Goal: Find specific page/section: Find specific page/section

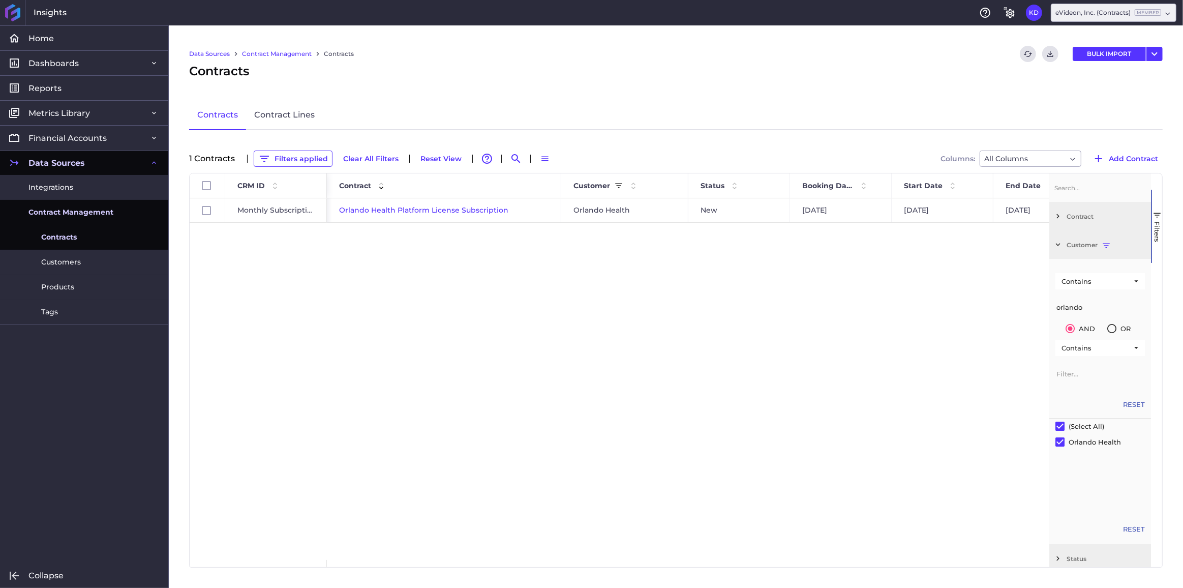
drag, startPoint x: 1097, startPoint y: 306, endPoint x: 1030, endPoint y: 312, distance: 67.4
click at [1030, 312] on div "Id CRM ID Start Date End Date 1" at bounding box center [676, 369] width 972 height 393
type input "valley"
click at [483, 305] on div "Valley City Health - Year 1 Valley Health Renewed [DATE] [DATE] [DATE] [DATE] V…" at bounding box center [688, 378] width 722 height 361
click at [292, 161] on button "Filters applied" at bounding box center [294, 158] width 79 height 16
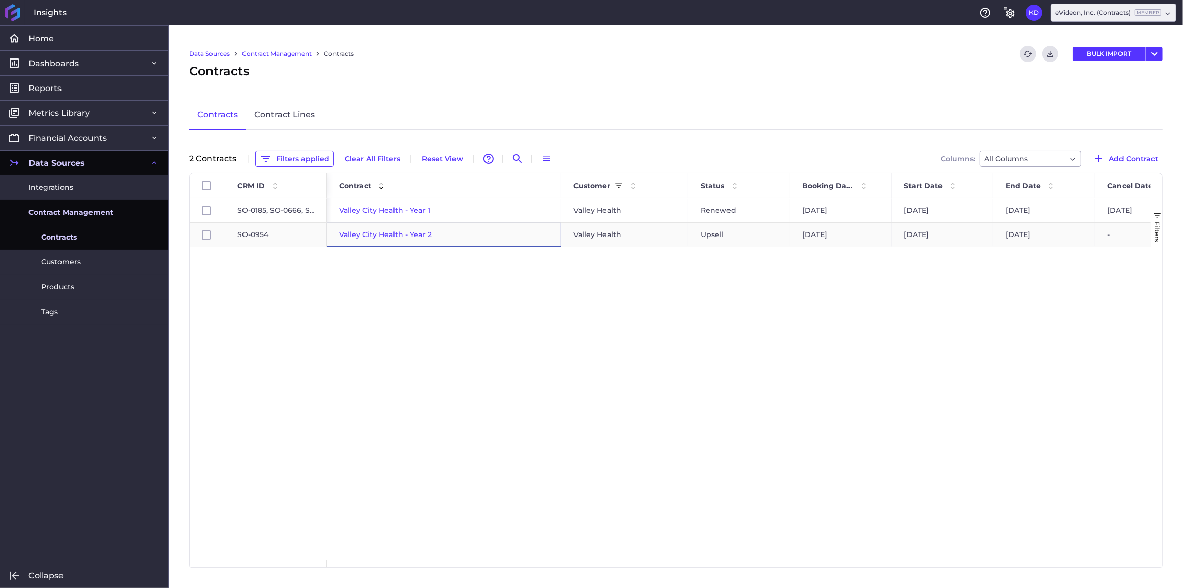
click at [378, 236] on span "Valley City Health - Year 2" at bounding box center [385, 234] width 93 height 9
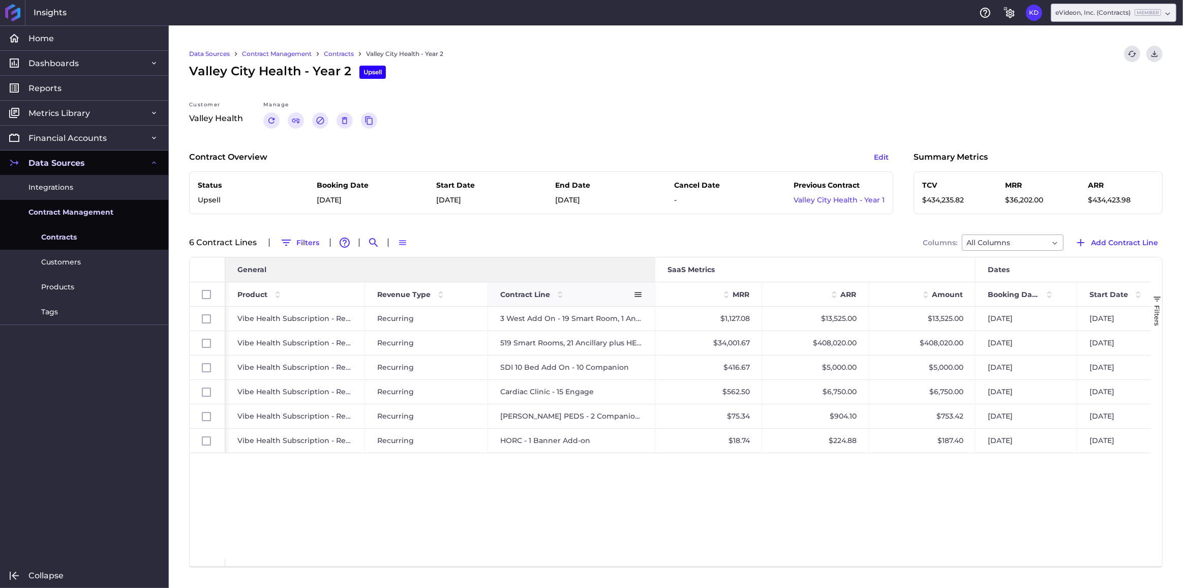
drag, startPoint x: 616, startPoint y: 273, endPoint x: 654, endPoint y: 283, distance: 39.3
click at [654, 283] on div "General SaaS Metrics Dates Product Revenue Type Contract Line" at bounding box center [1007, 281] width 1564 height 49
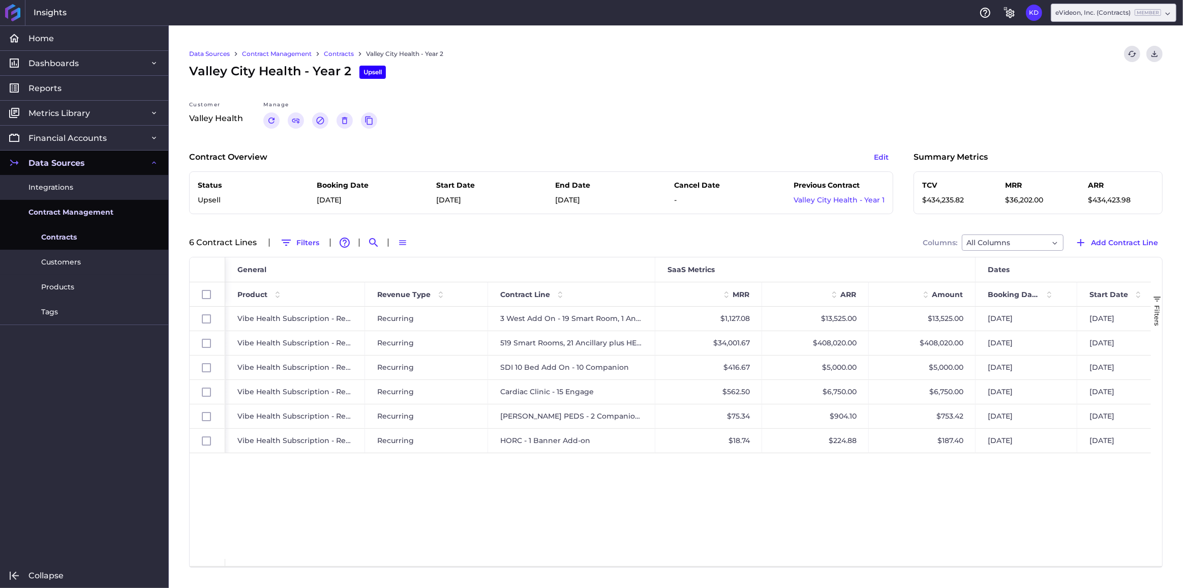
click at [345, 50] on link "Contracts" at bounding box center [339, 53] width 30 height 9
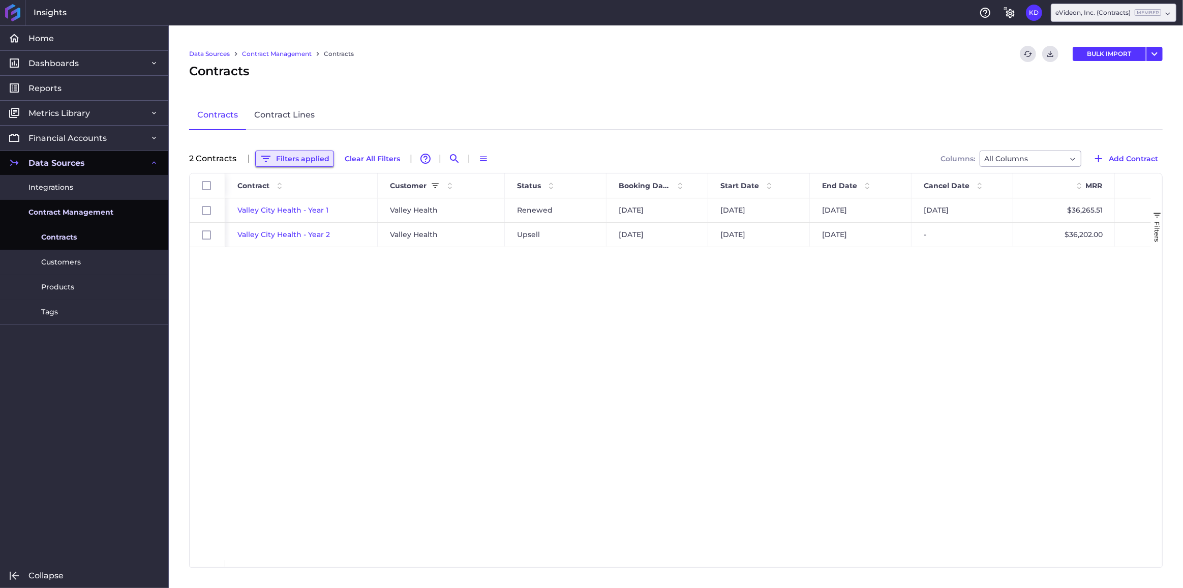
click at [301, 156] on button "Filters applied" at bounding box center [294, 158] width 79 height 16
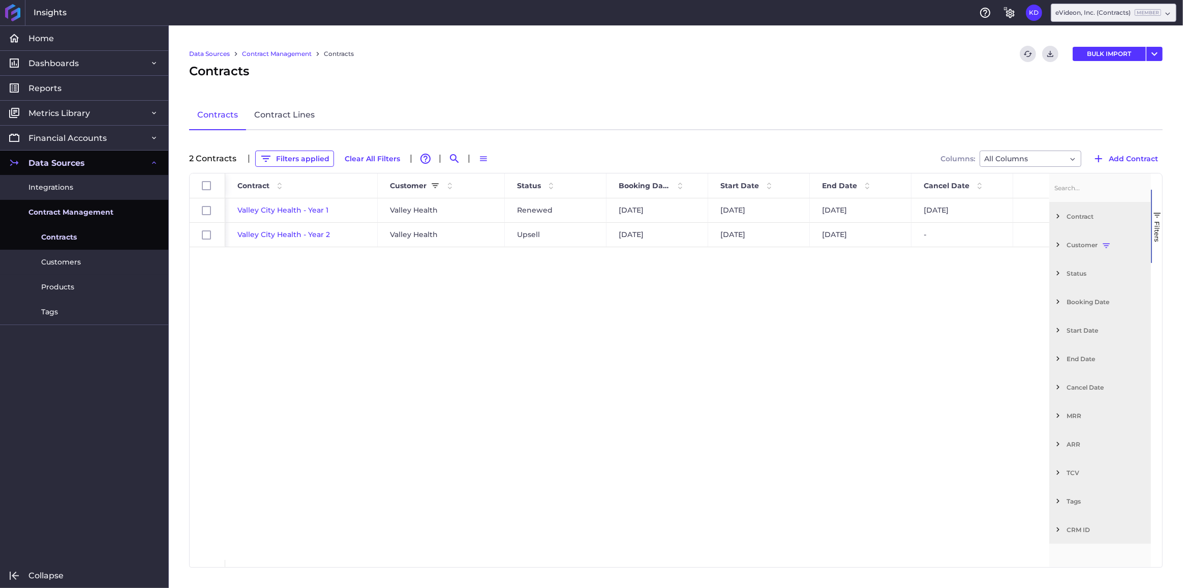
click at [1055, 248] on span "Filter List 12 Filters" at bounding box center [1057, 244] width 9 height 9
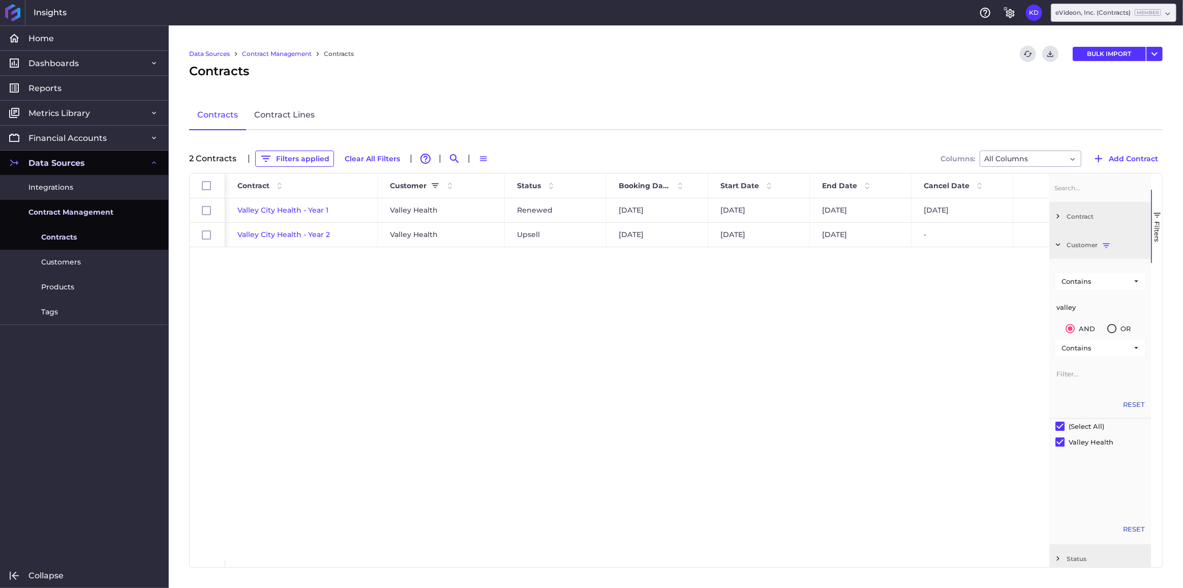
drag, startPoint x: 1087, startPoint y: 301, endPoint x: 839, endPoint y: 272, distance: 249.8
click at [844, 271] on div "Id Contract Customer Status" at bounding box center [676, 369] width 972 height 393
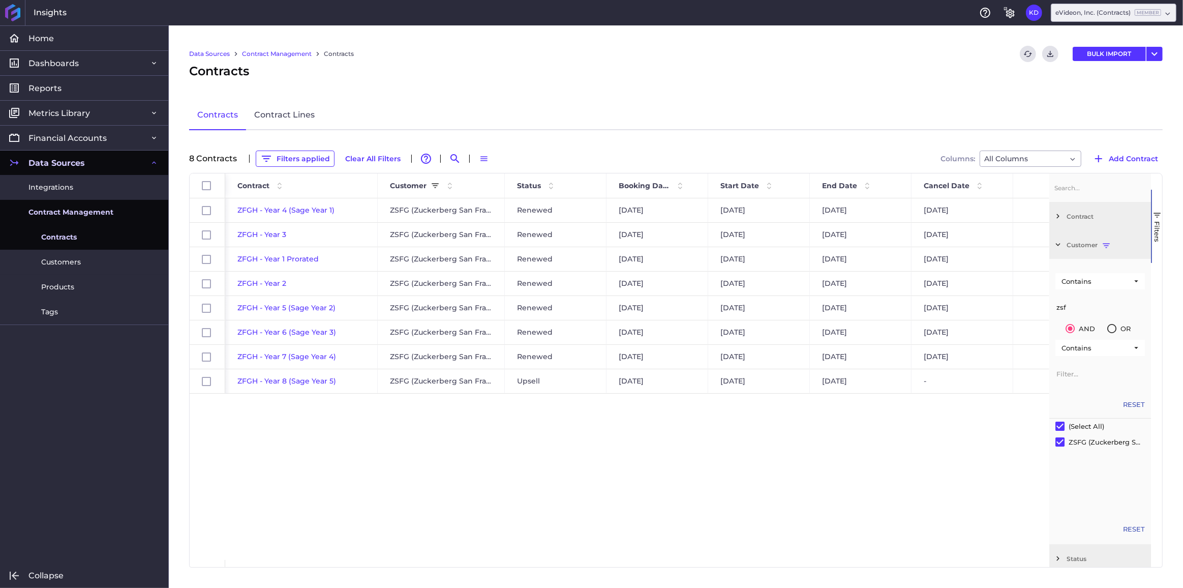
click at [394, 457] on div "ZFGH - Year 4 (Sage Year 1) ZSFG (Zuckerberg [GEOGRAPHIC_DATA] General) Renewed…" at bounding box center [637, 378] width 824 height 361
drag, startPoint x: 1082, startPoint y: 308, endPoint x: 1030, endPoint y: 308, distance: 52.4
click at [1030, 308] on div "Id Contract Customer Status" at bounding box center [676, 369] width 972 height 393
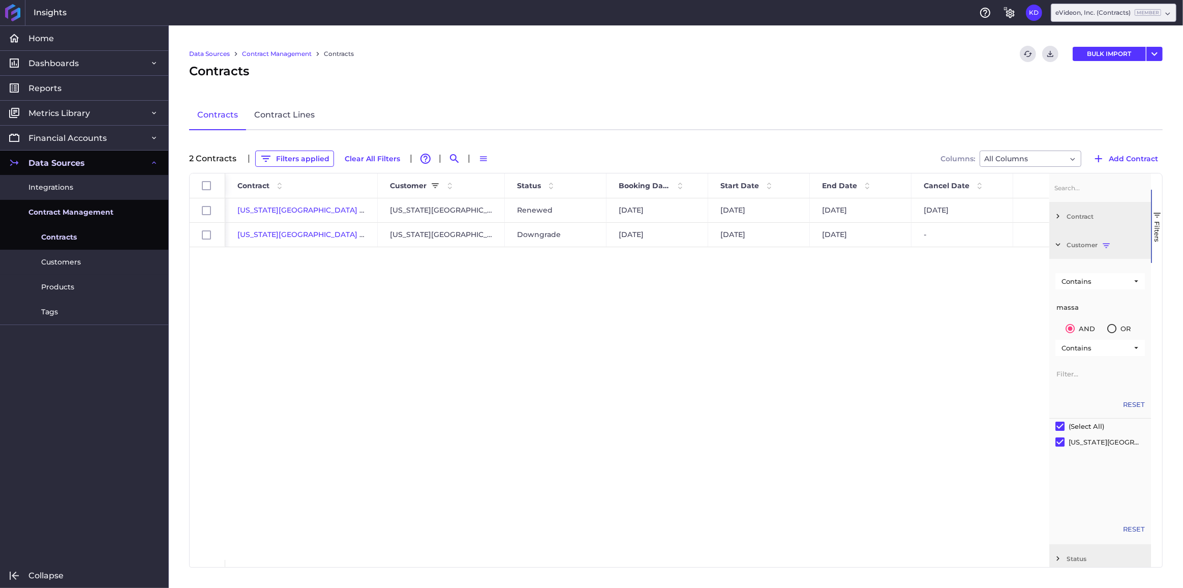
type input "massa"
click at [488, 400] on div "[US_STATE][GEOGRAPHIC_DATA] - Year 1 [US_STATE][GEOGRAPHIC_DATA] Renewed [DATE]…" at bounding box center [637, 378] width 824 height 361
click at [317, 235] on span "[US_STATE][GEOGRAPHIC_DATA] - Year 2" at bounding box center [311, 234] width 148 height 9
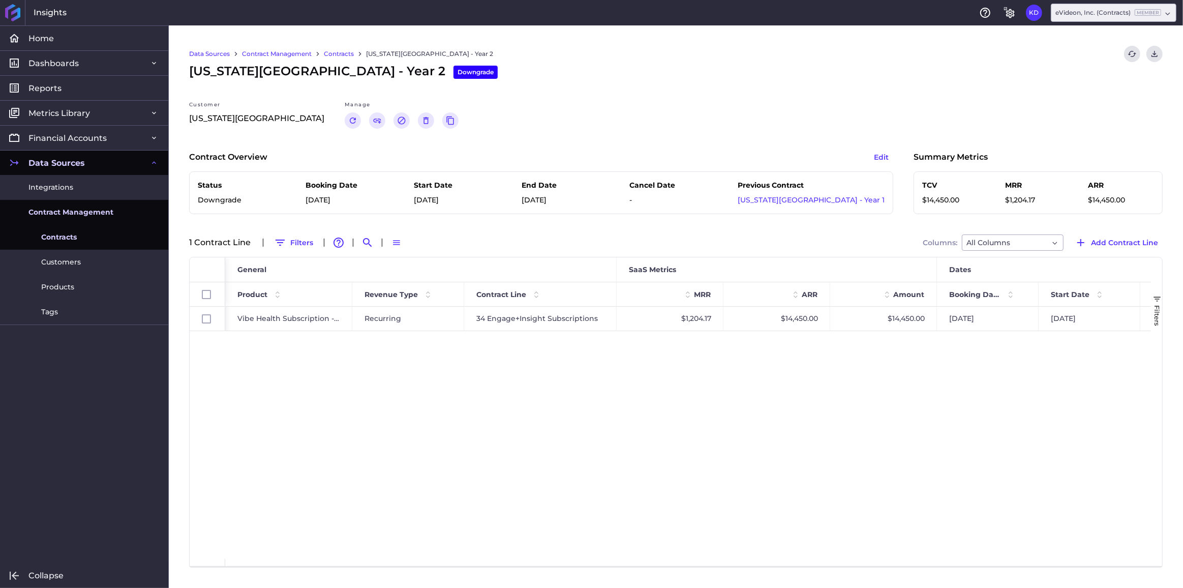
click at [347, 49] on link "Contracts" at bounding box center [339, 53] width 30 height 9
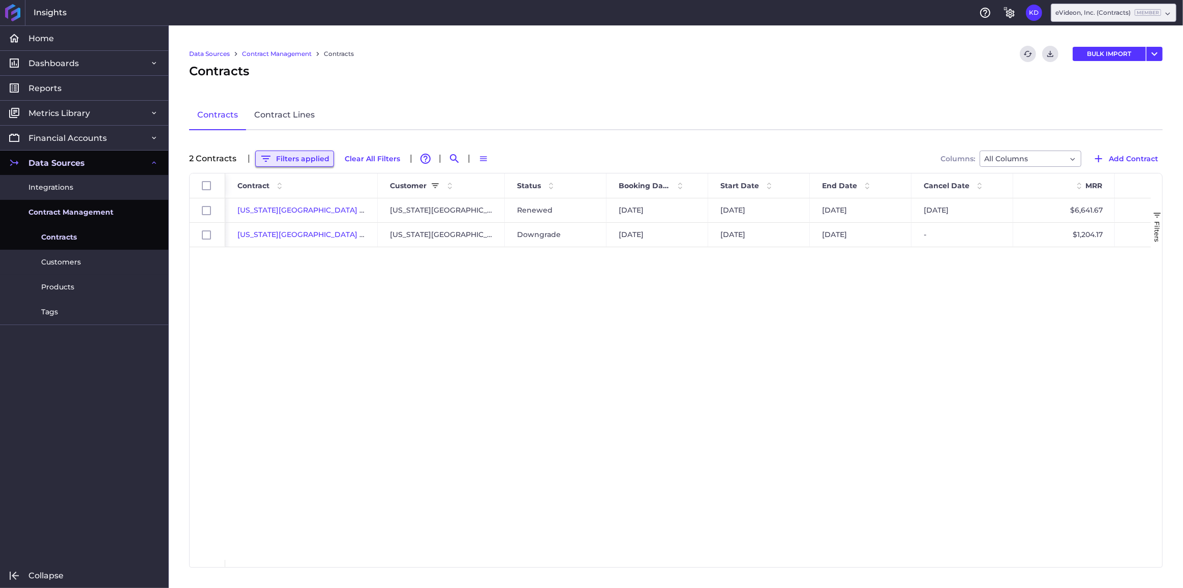
click at [300, 160] on button "Filters applied" at bounding box center [294, 158] width 79 height 16
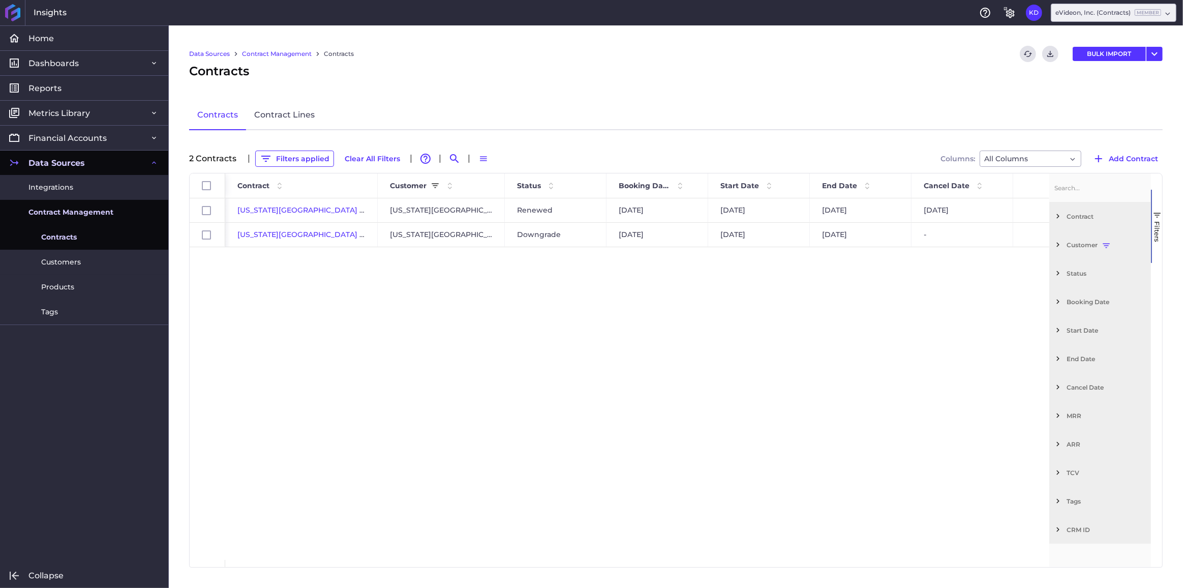
click at [1059, 245] on span "Filter List 12 Filters" at bounding box center [1057, 244] width 9 height 9
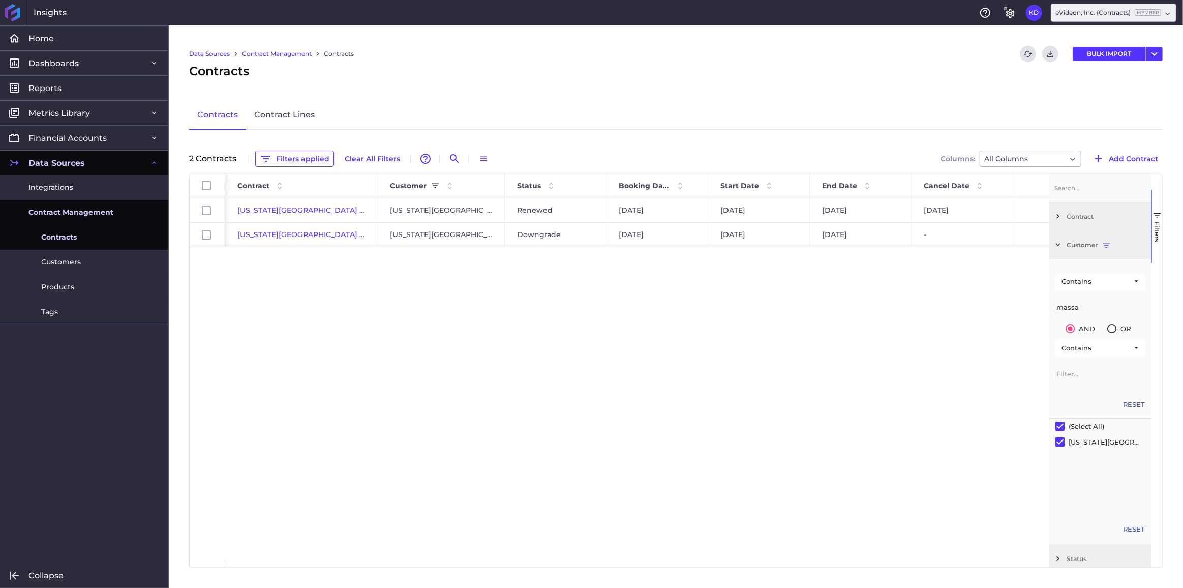
drag, startPoint x: 1087, startPoint y: 302, endPoint x: 976, endPoint y: 312, distance: 111.8
click at [978, 312] on div "Id Contract Customer Status" at bounding box center [676, 369] width 972 height 393
type input "[PERSON_NAME]"
click at [443, 377] on div "[PERSON_NAME] Health Platform License Subscription [PERSON_NAME] Health New [DA…" at bounding box center [637, 378] width 824 height 361
click at [320, 232] on span "[PERSON_NAME] Health - Education Subscription Year 1" at bounding box center [338, 234] width 203 height 9
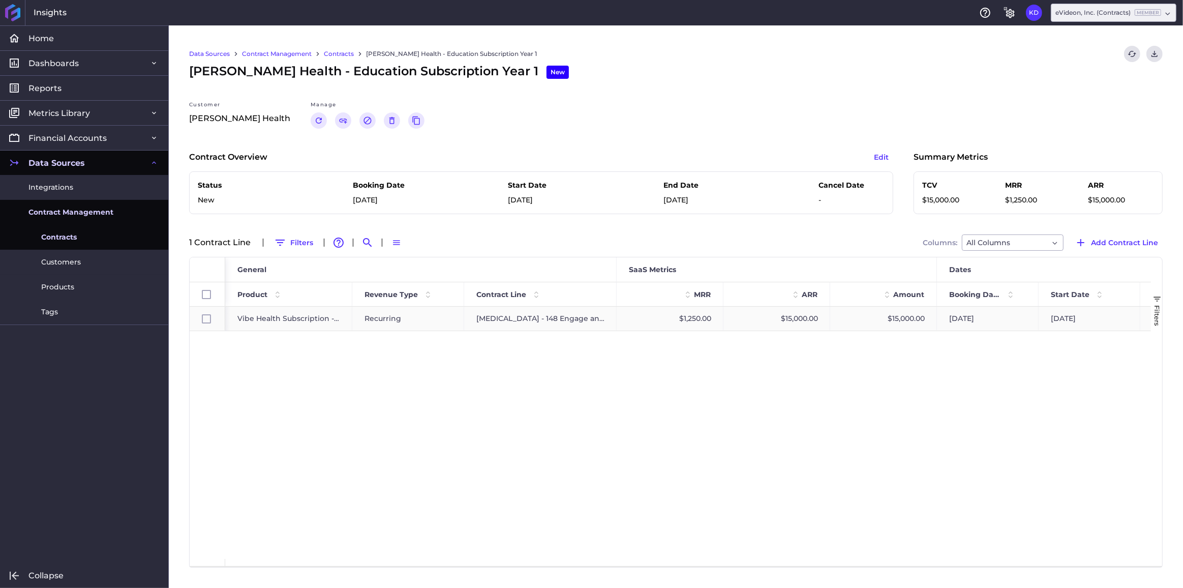
click at [560, 319] on div "[MEDICAL_DATA] - 148 Engage and Insight" at bounding box center [540, 319] width 153 height 24
checkbox input "true"
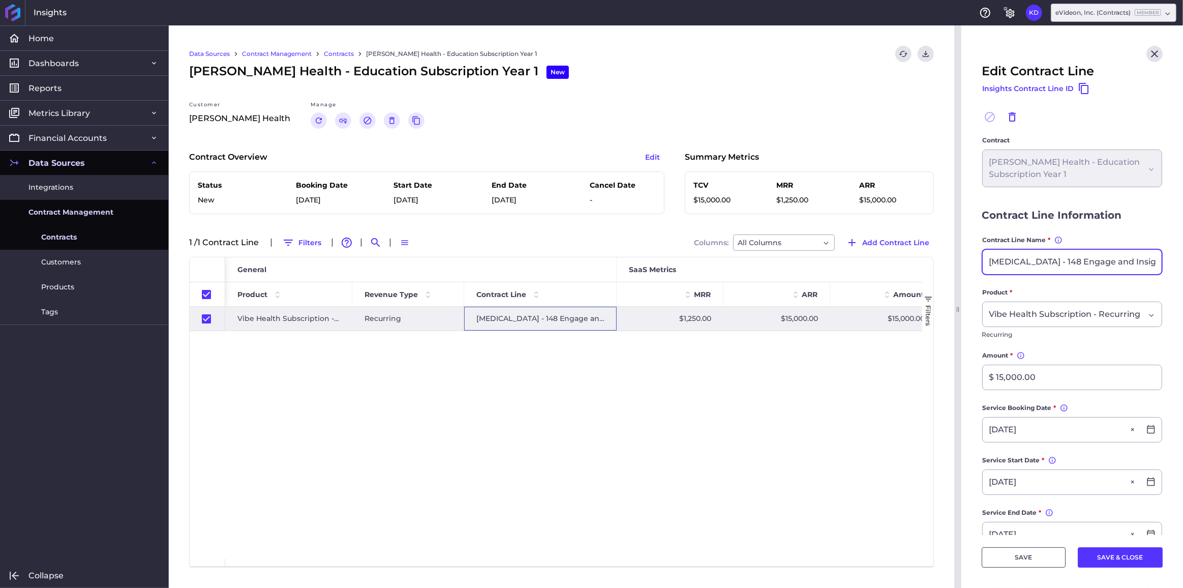
click at [1091, 261] on input "[MEDICAL_DATA] - 148 Engage and Insight" at bounding box center [1072, 262] width 179 height 24
click at [688, 467] on div "Vibe Health Subscription - Recurring Recurring [MEDICAL_DATA] - 148 Engage and …" at bounding box center [573, 433] width 697 height 252
click at [342, 58] on link "Contracts" at bounding box center [339, 53] width 30 height 9
